Goal: Task Accomplishment & Management: Use online tool/utility

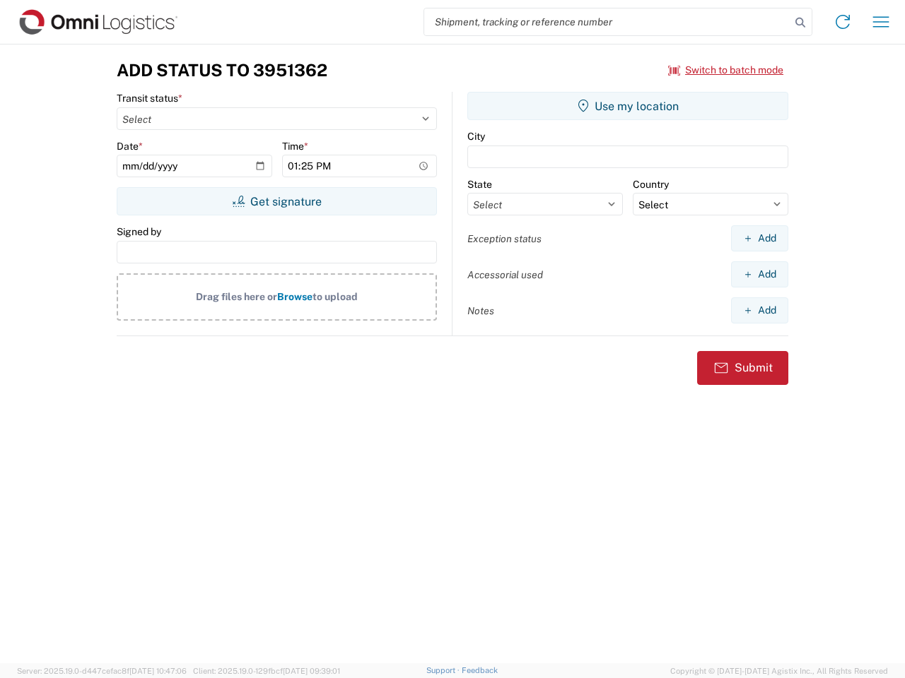
click at [607, 22] on input "search" at bounding box center [607, 21] width 366 height 27
click at [800, 23] on icon at bounding box center [800, 23] width 20 height 20
click at [842, 22] on icon at bounding box center [842, 22] width 23 height 23
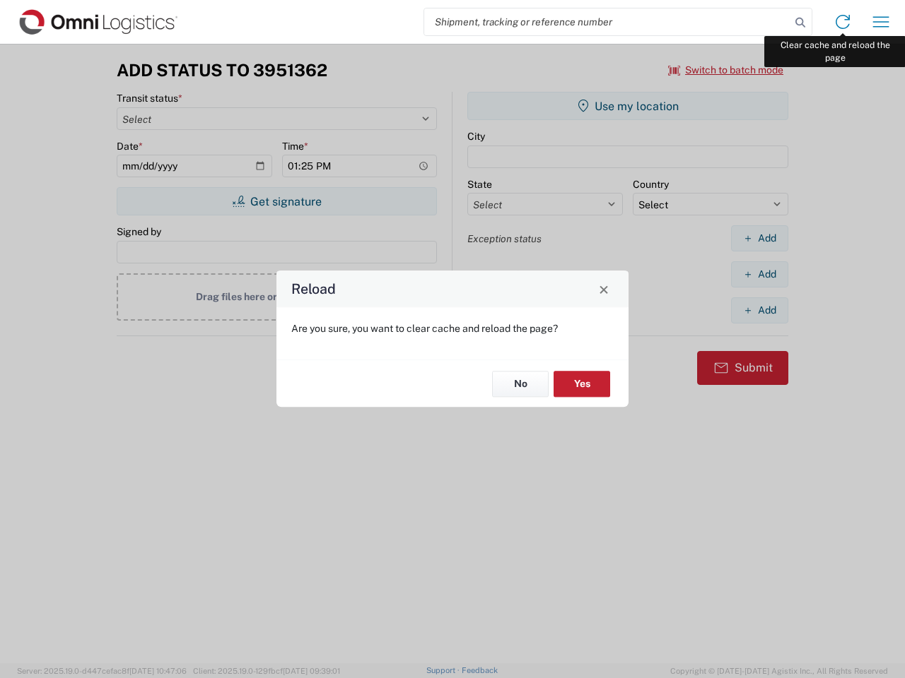
click at [881, 22] on div "Reload Are you sure, you want to clear cache and reload the page? No Yes" at bounding box center [452, 339] width 905 height 678
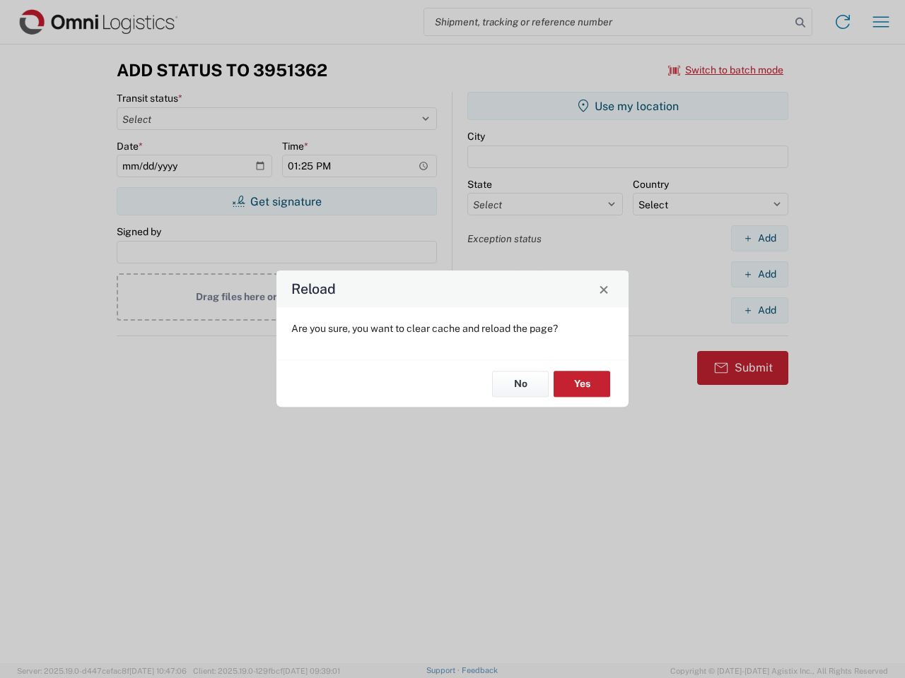
click at [726, 70] on div "Reload Are you sure, you want to clear cache and reload the page? No Yes" at bounding box center [452, 339] width 905 height 678
click at [276, 201] on div "Reload Are you sure, you want to clear cache and reload the page? No Yes" at bounding box center [452, 339] width 905 height 678
click at [628, 106] on div "Reload Are you sure, you want to clear cache and reload the page? No Yes" at bounding box center [452, 339] width 905 height 678
click at [759, 238] on div "Reload Are you sure, you want to clear cache and reload the page? No Yes" at bounding box center [452, 339] width 905 height 678
click at [759, 274] on div "Reload Are you sure, you want to clear cache and reload the page? No Yes" at bounding box center [452, 339] width 905 height 678
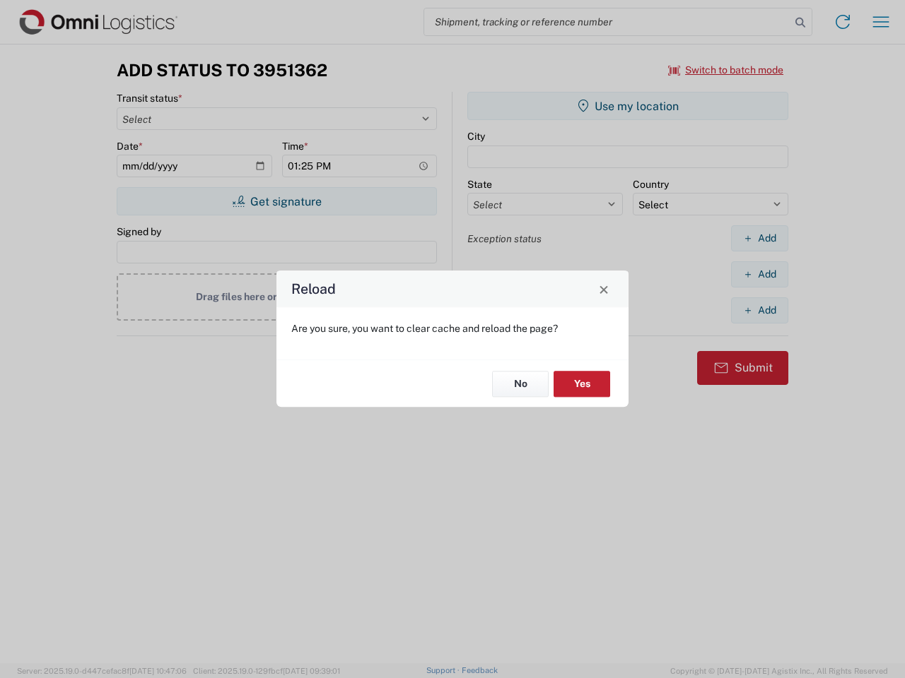
click at [759, 310] on div "Reload Are you sure, you want to clear cache and reload the page? No Yes" at bounding box center [452, 339] width 905 height 678
